Goal: Transaction & Acquisition: Purchase product/service

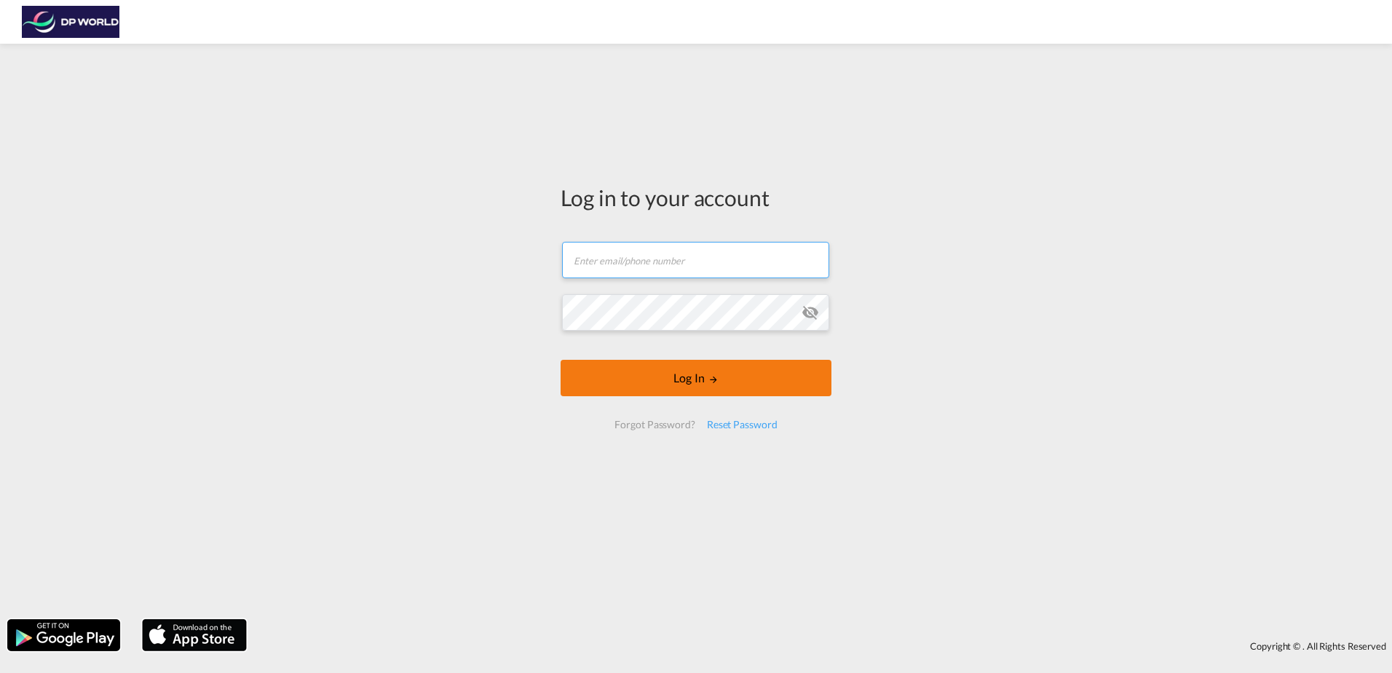
type input "[PERSON_NAME][EMAIL_ADDRESS][PERSON_NAME][DOMAIN_NAME]"
click at [724, 371] on button "Log In" at bounding box center [696, 378] width 271 height 36
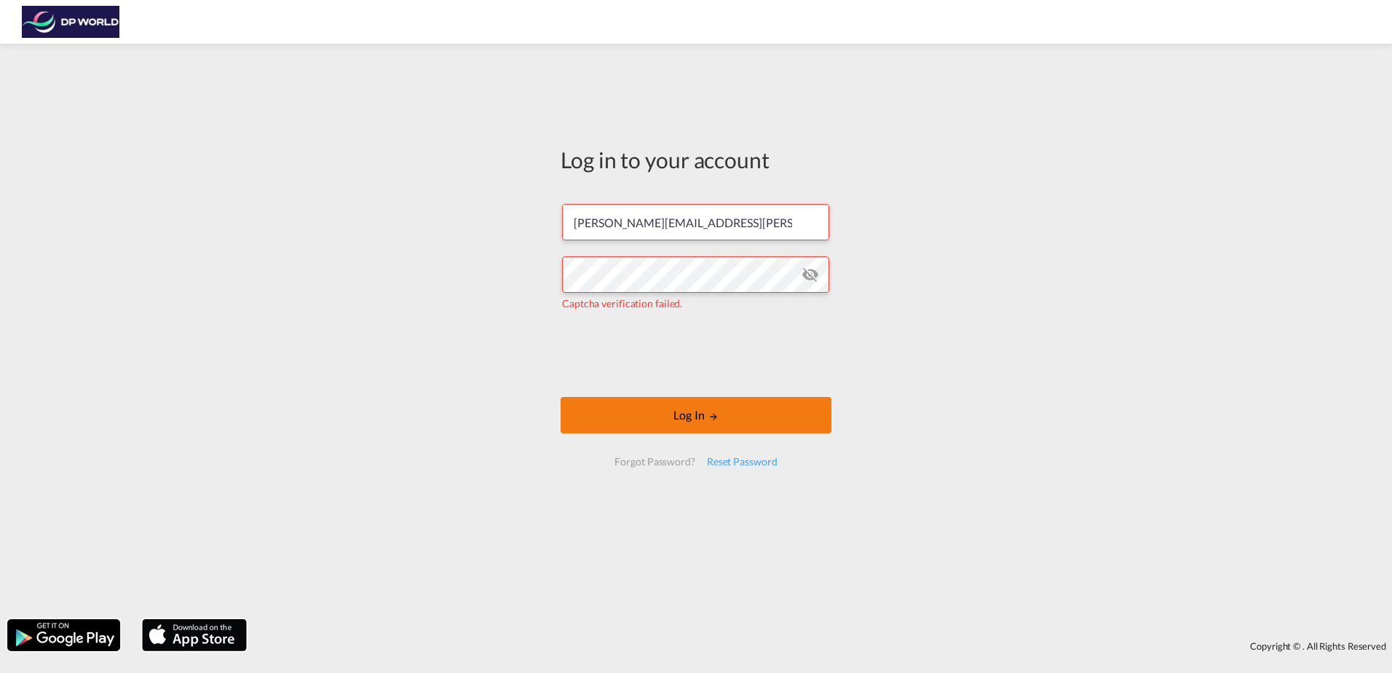
click at [635, 407] on button "Log In" at bounding box center [696, 415] width 271 height 36
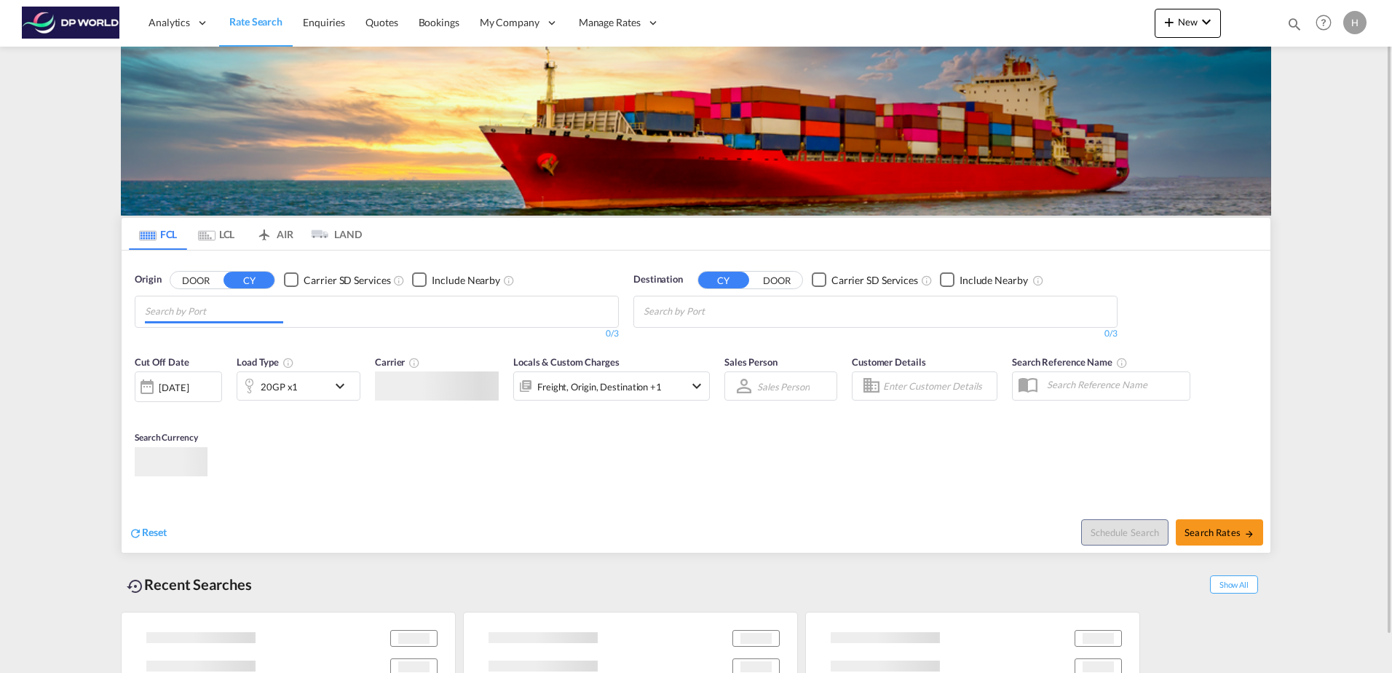
click at [257, 312] on input "Chips input." at bounding box center [214, 311] width 138 height 23
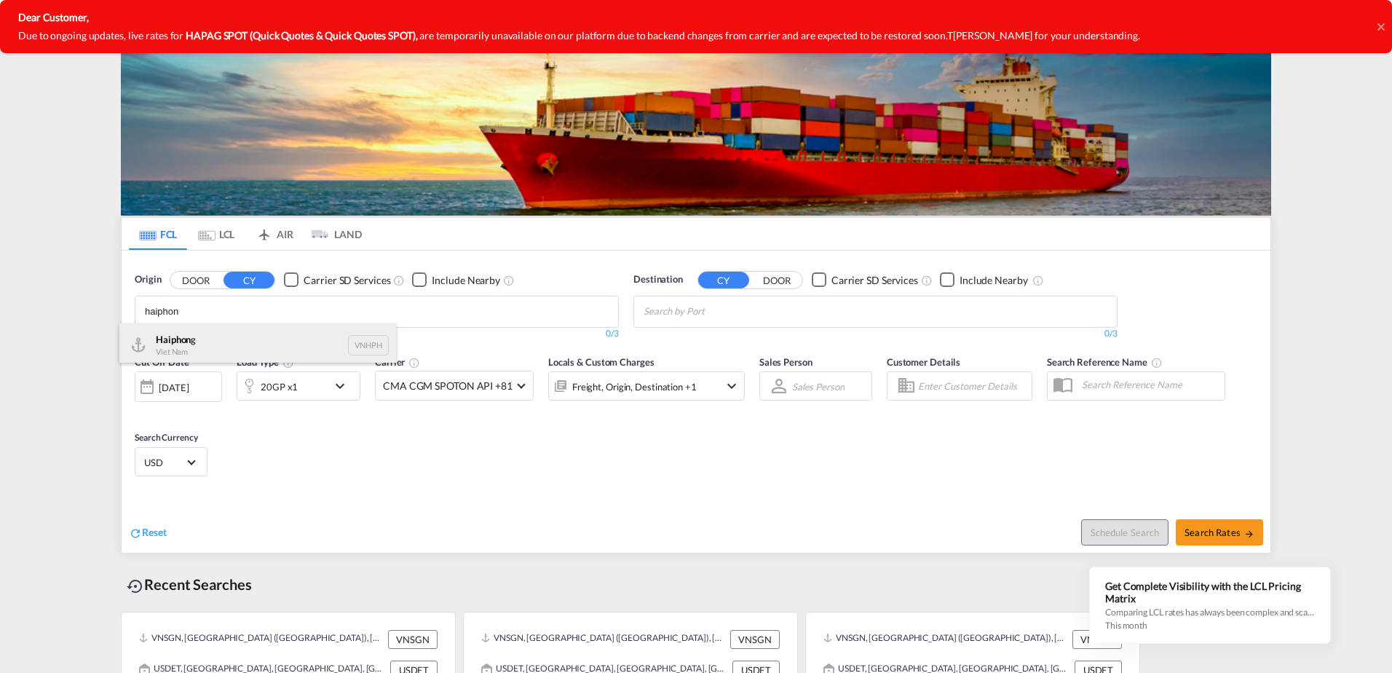
type input "haiphon"
drag, startPoint x: 242, startPoint y: 336, endPoint x: 355, endPoint y: 350, distance: 113.7
click at [242, 336] on div "Haiphon g Viet Nam VNHPH" at bounding box center [257, 345] width 277 height 44
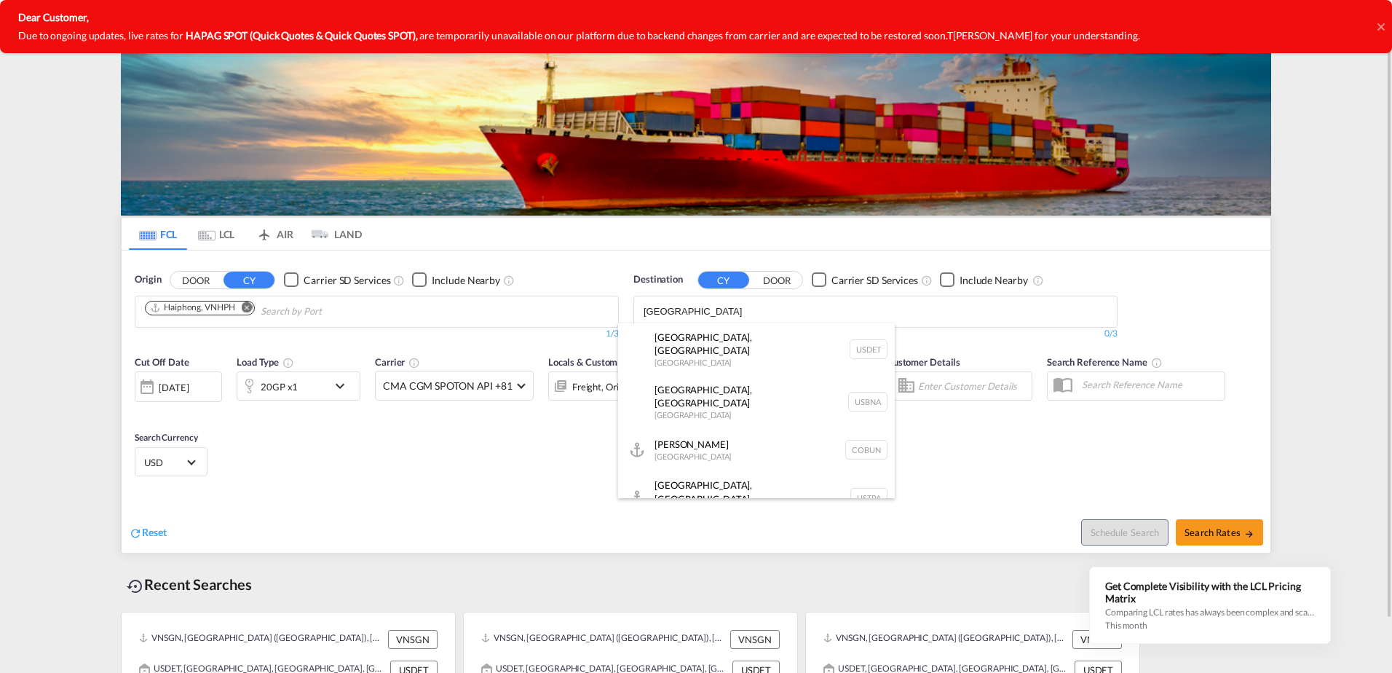
type input "[GEOGRAPHIC_DATA]"
click at [170, 272] on button "DOOR" at bounding box center [195, 280] width 51 height 17
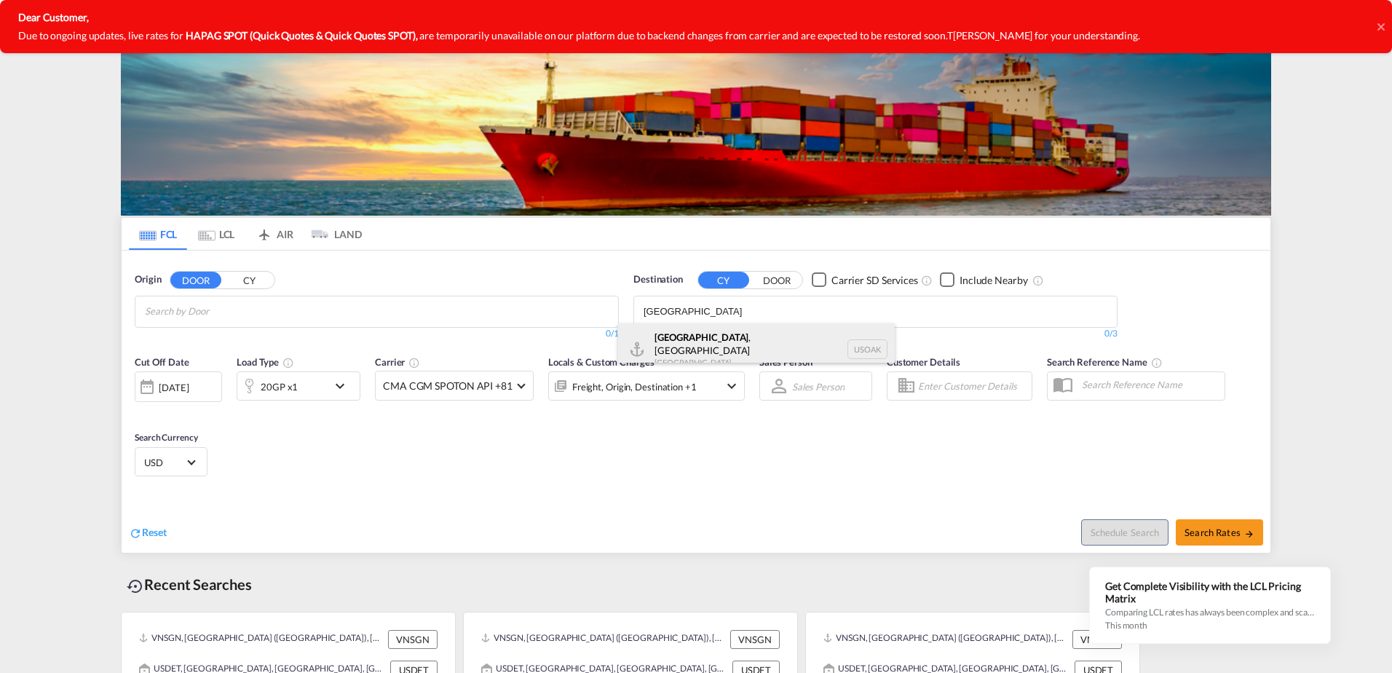
click at [800, 344] on div "[GEOGRAPHIC_DATA] , [GEOGRAPHIC_DATA] [GEOGRAPHIC_DATA] USOAK" at bounding box center [756, 349] width 277 height 52
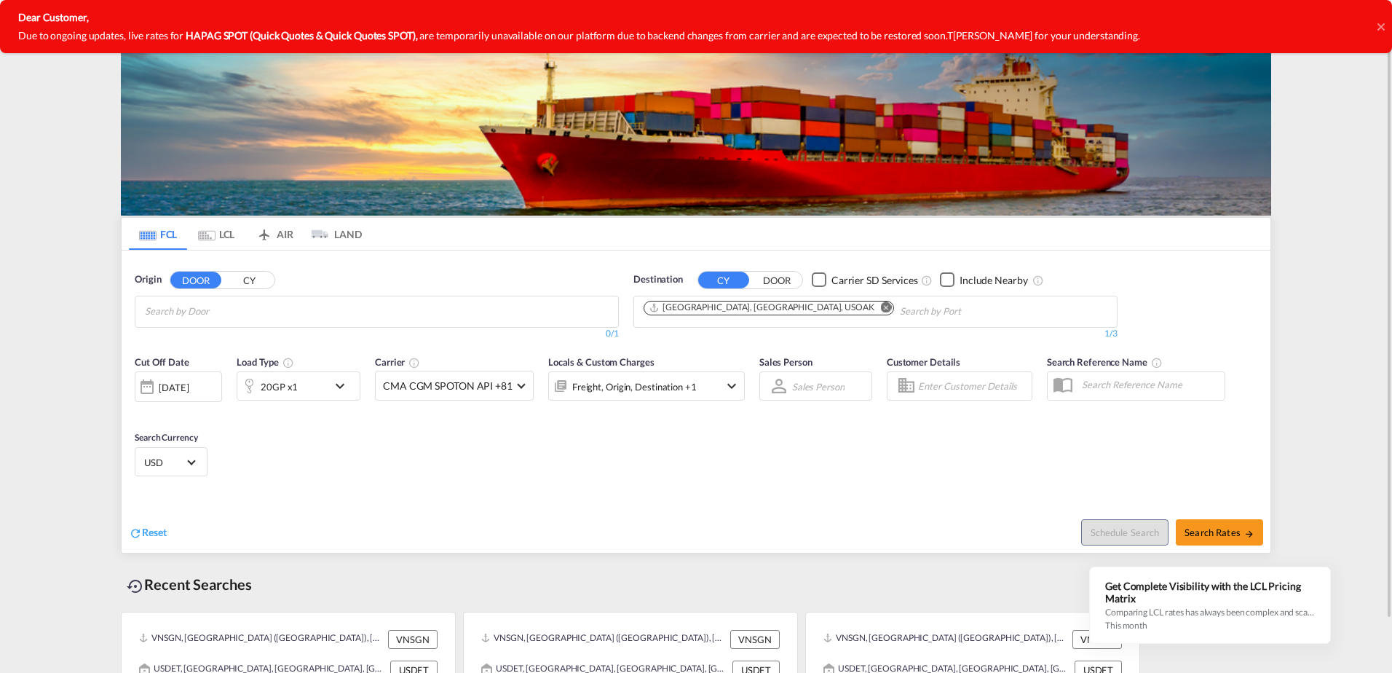
click at [189, 387] on div "[DATE]" at bounding box center [174, 387] width 30 height 13
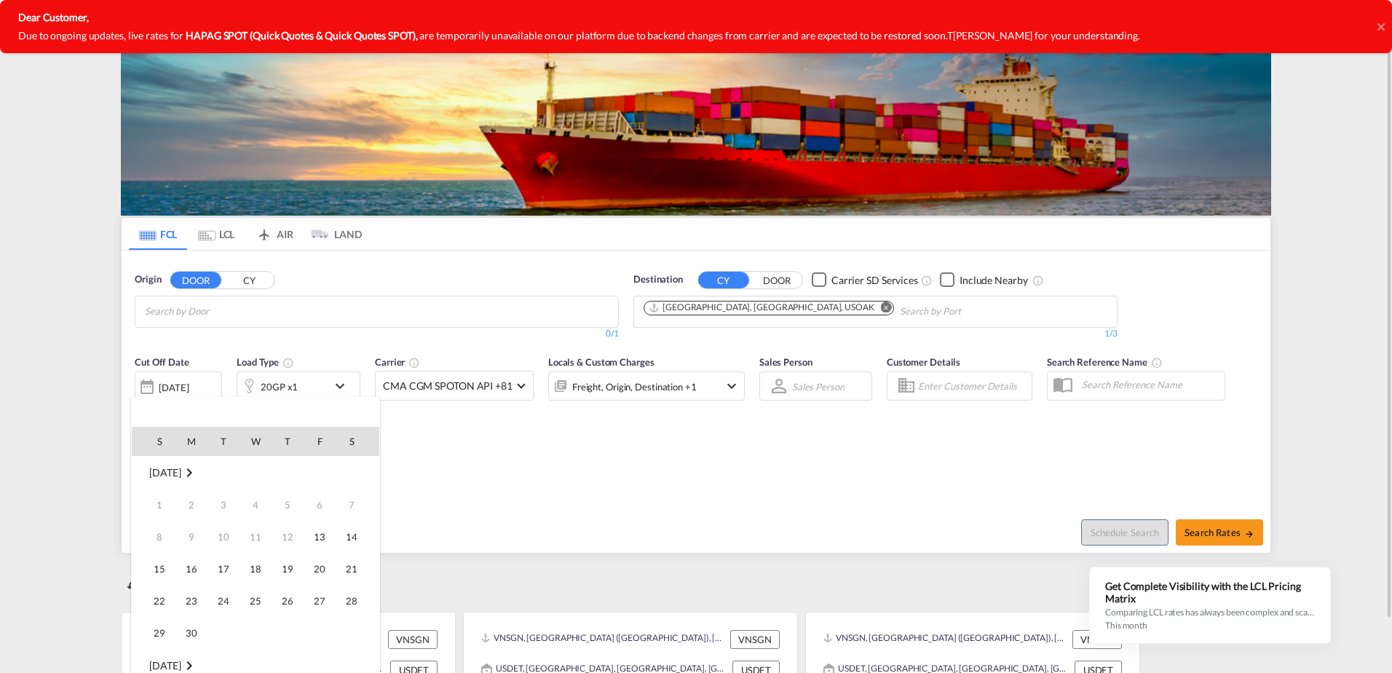
scroll to position [579, 0]
click at [294, 562] on span "18" at bounding box center [287, 568] width 29 height 29
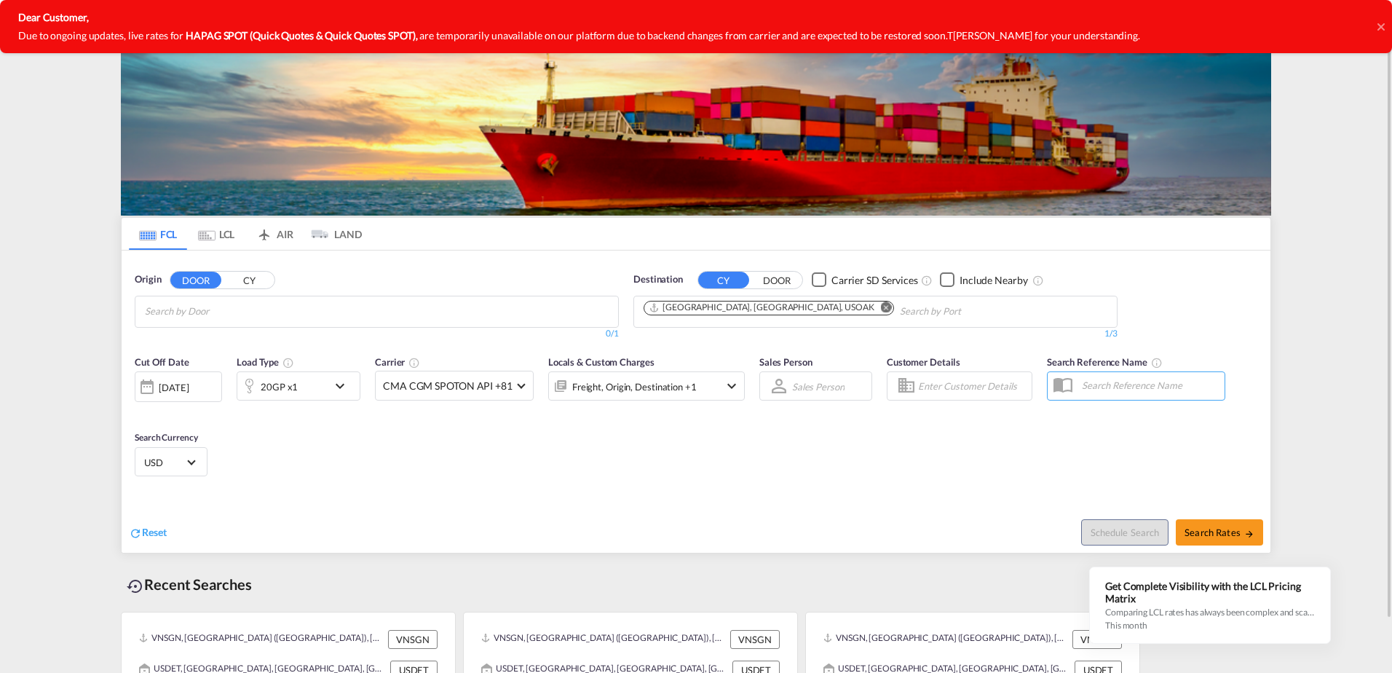
click at [345, 387] on md-icon "icon-chevron-down" at bounding box center [343, 385] width 25 height 17
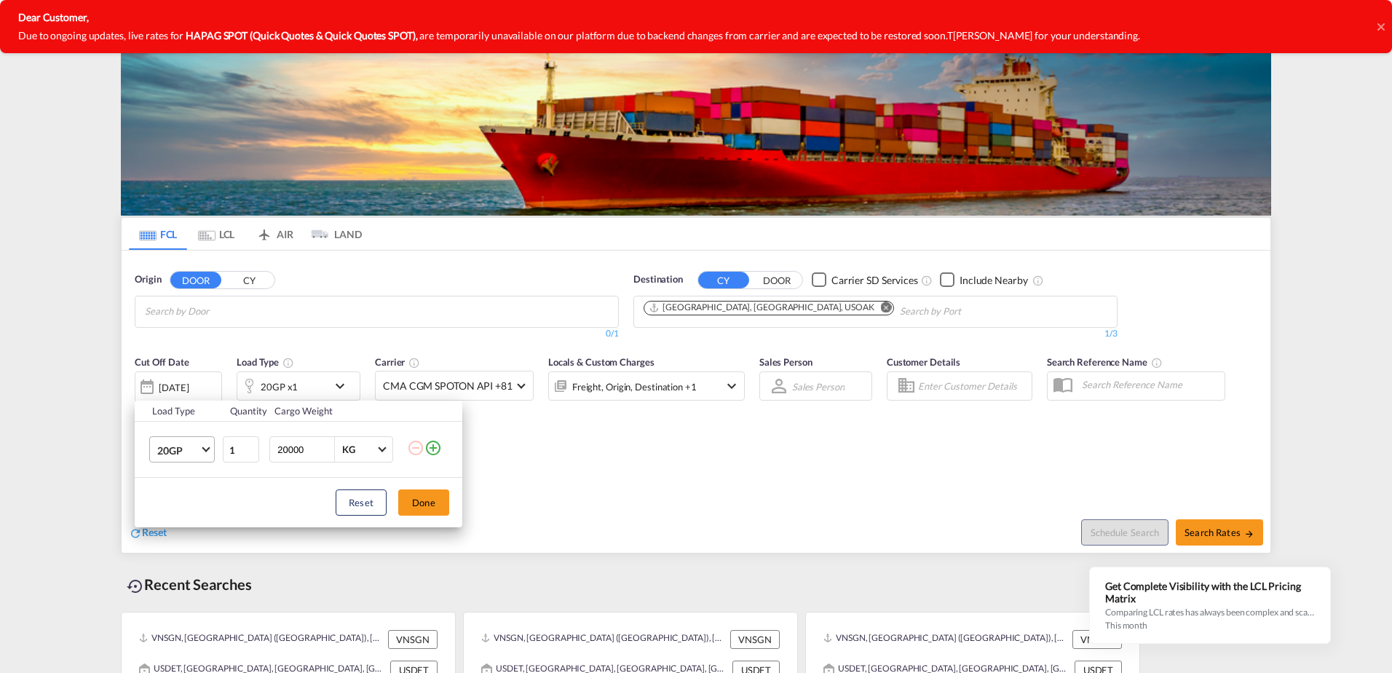
click at [203, 452] on md-select-value "20GP" at bounding box center [185, 449] width 58 height 25
click at [198, 484] on md-option "40GP" at bounding box center [195, 485] width 99 height 35
click at [435, 506] on button "Done" at bounding box center [423, 502] width 51 height 26
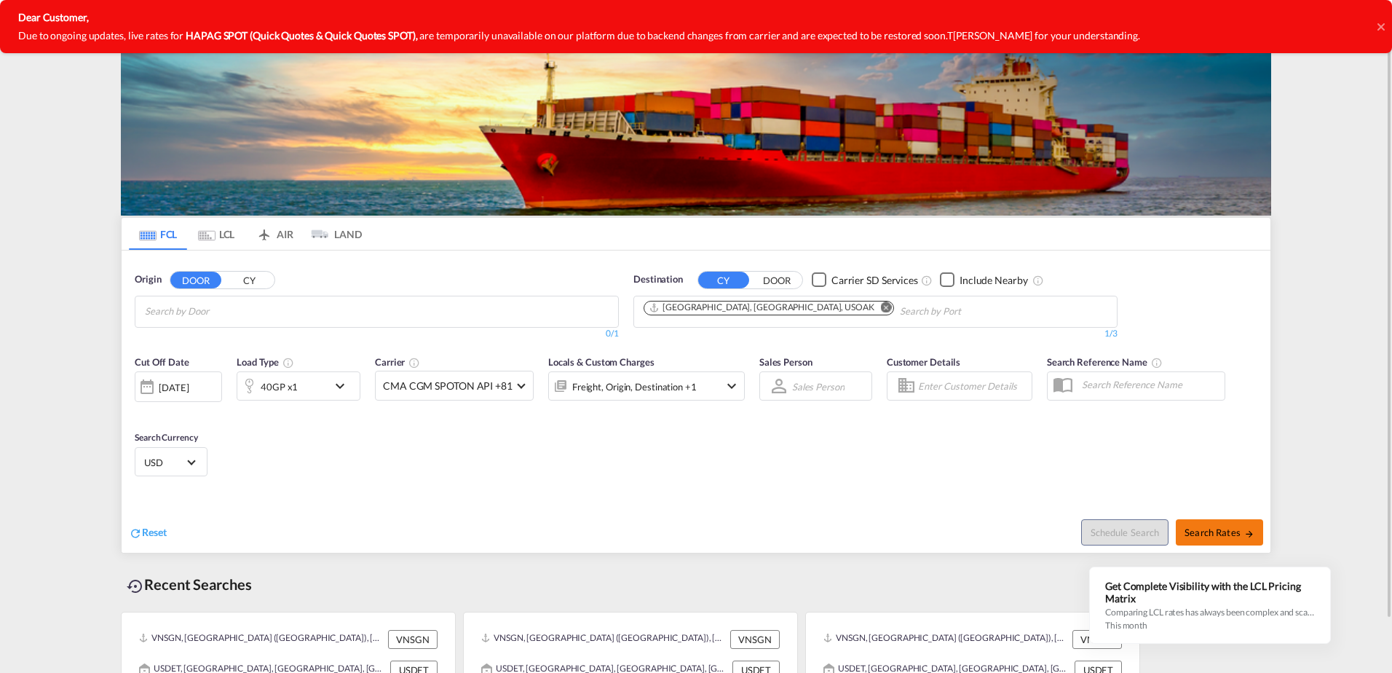
click at [1243, 537] on button "Search Rates" at bounding box center [1219, 532] width 87 height 26
click at [422, 302] on body "Analytics Reports Dashboard Rate Search Enquiries Quotes Bookings" at bounding box center [696, 336] width 1392 height 673
type input "haiph"
click at [253, 277] on button "CY" at bounding box center [249, 280] width 51 height 17
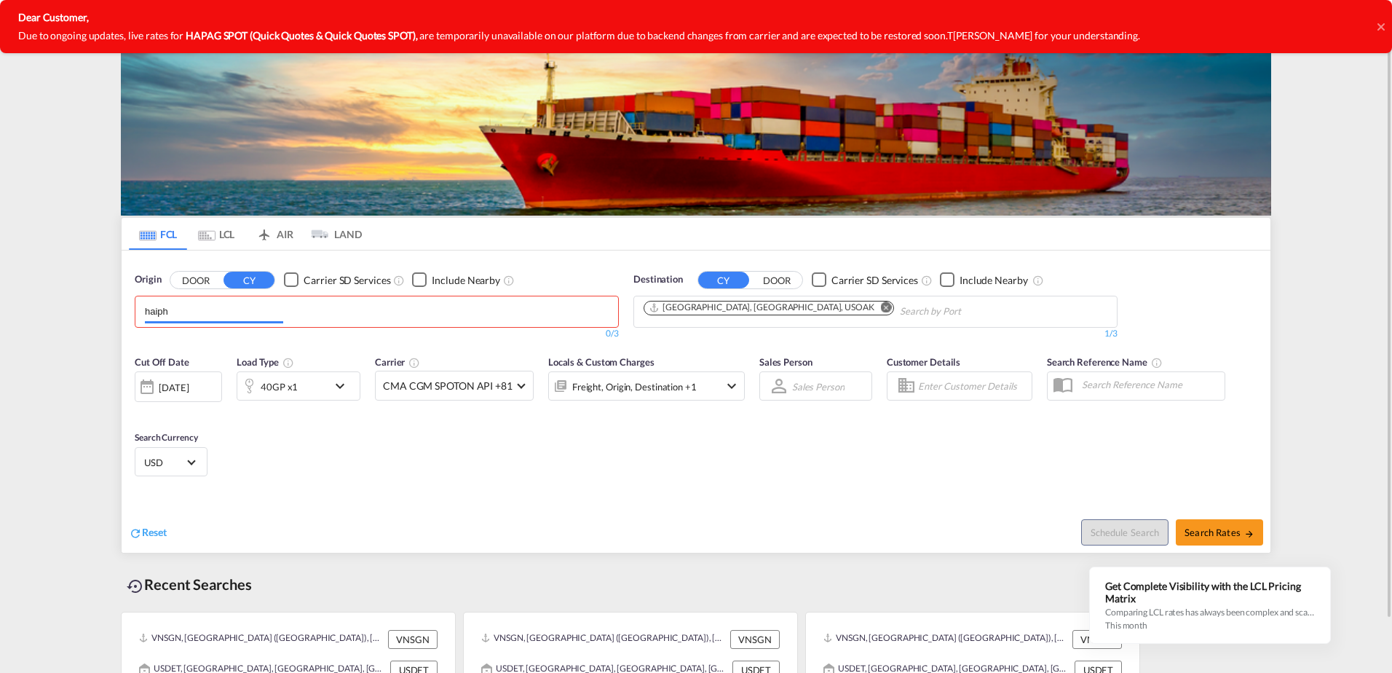
click at [235, 302] on input "haiph" at bounding box center [214, 311] width 138 height 23
click at [261, 326] on div "Haiph ong Viet Nam VNHPH" at bounding box center [257, 345] width 277 height 44
click at [1200, 527] on span "Search Rates" at bounding box center [1220, 533] width 70 height 12
type input "VNHPH to USOAK / [DATE]"
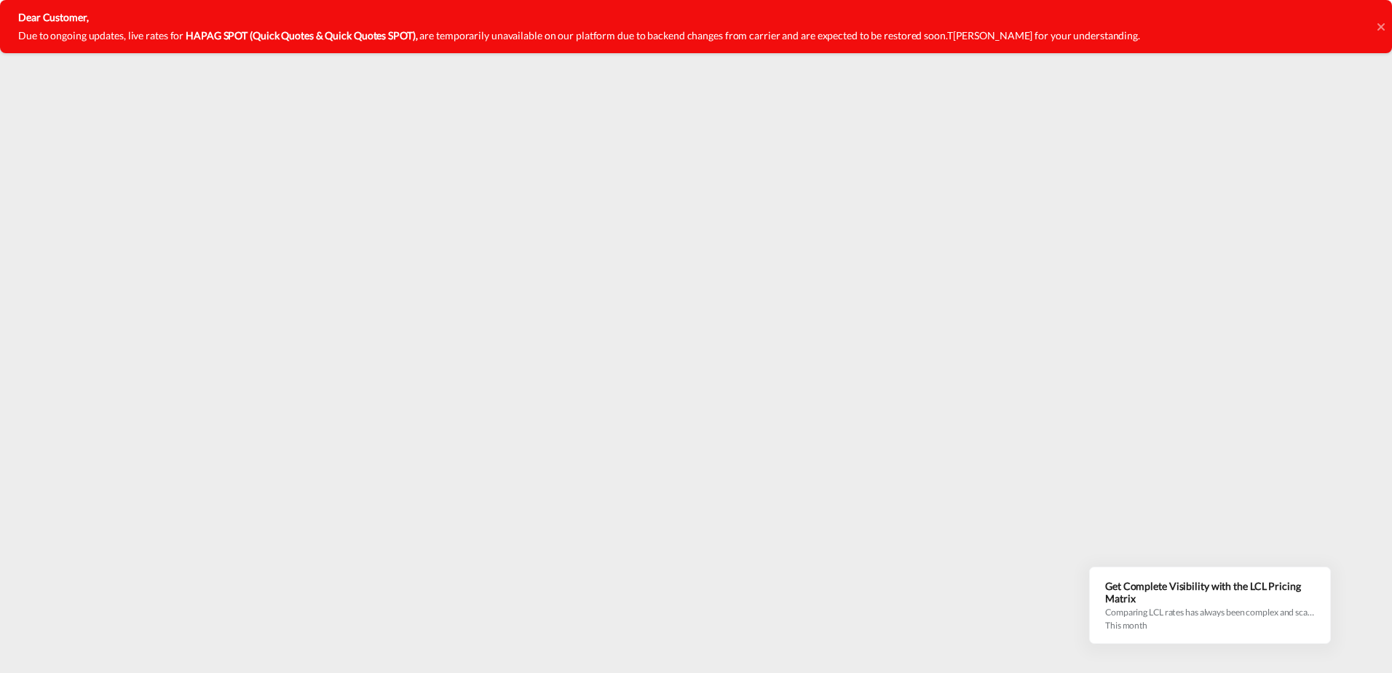
click at [1377, 28] on div "Dear Customer, Due to ongoing updates, live rates for HAPAG SPOT (Quick Quotes …" at bounding box center [696, 26] width 1392 height 53
